Goal: Task Accomplishment & Management: Manage account settings

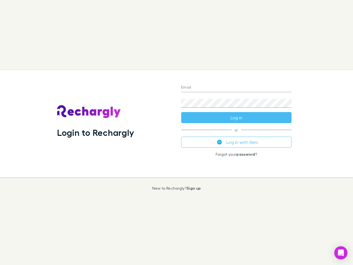
click at [176, 132] on div "Login to Rechargly" at bounding box center [115, 123] width 124 height 107
click at [236, 88] on input "Email" at bounding box center [236, 87] width 110 height 9
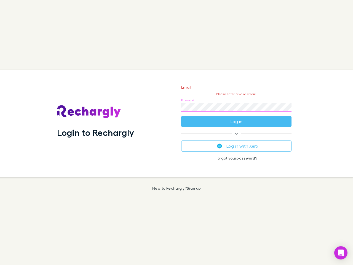
click at [236, 117] on form "Email Please enter a valid email. Password Log in" at bounding box center [236, 103] width 110 height 48
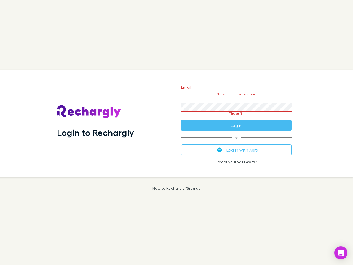
click at [236, 142] on div "Email Please enter a valid email. Password Please fill Log in or Log in with Xe…" at bounding box center [236, 123] width 119 height 107
click at [341, 252] on icon "Open Intercom Messenger" at bounding box center [341, 252] width 6 height 7
